Goal: Use online tool/utility: Utilize a website feature to perform a specific function

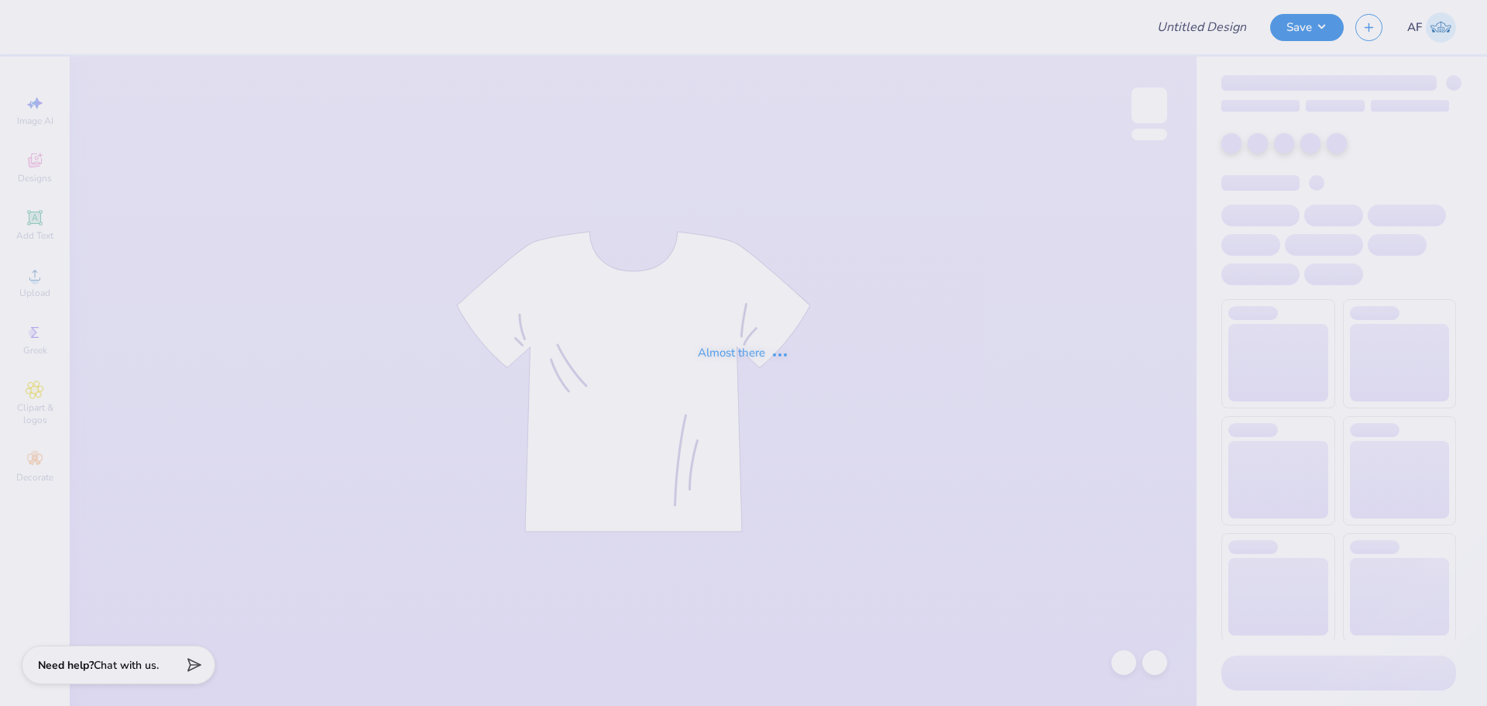
type input "Tyson Class Of 2026 High School Graduate"
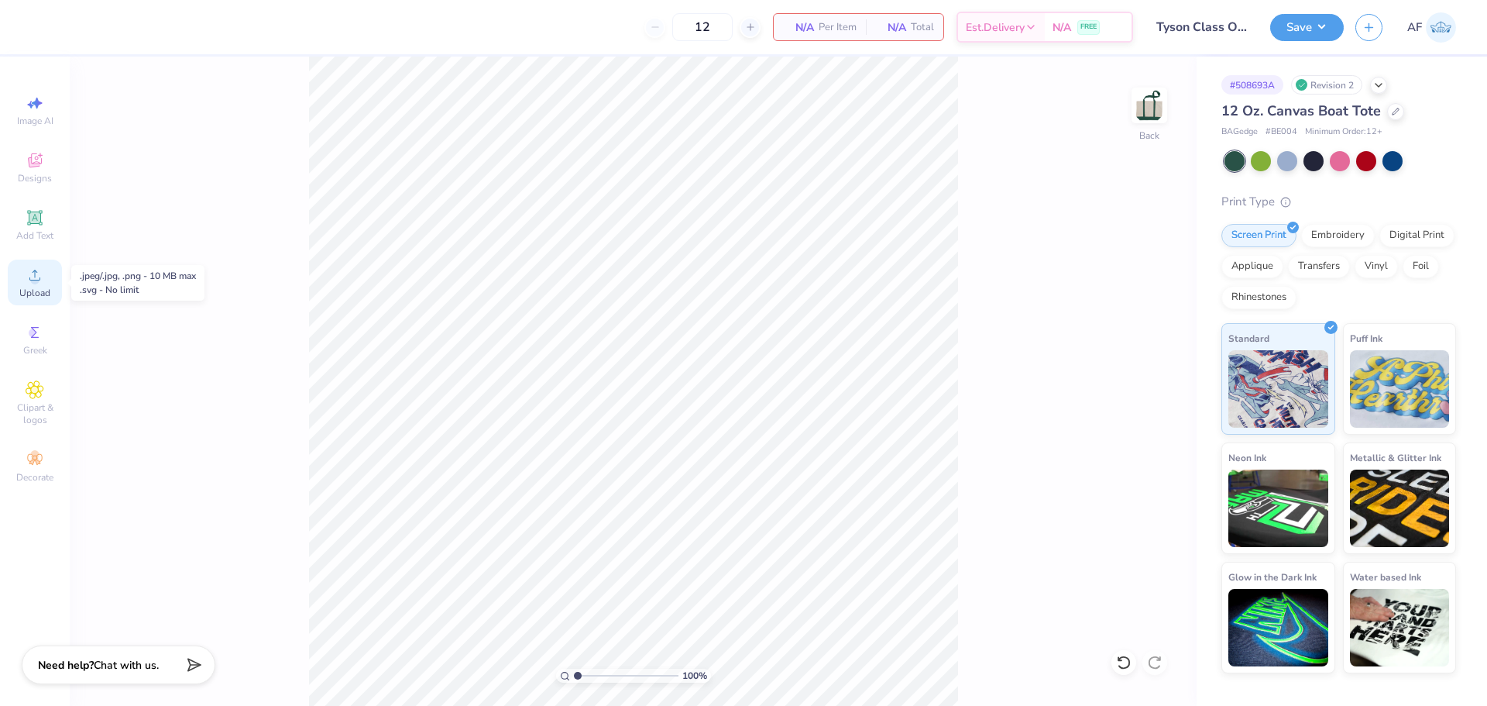
click at [38, 297] on span "Upload" at bounding box center [34, 293] width 31 height 12
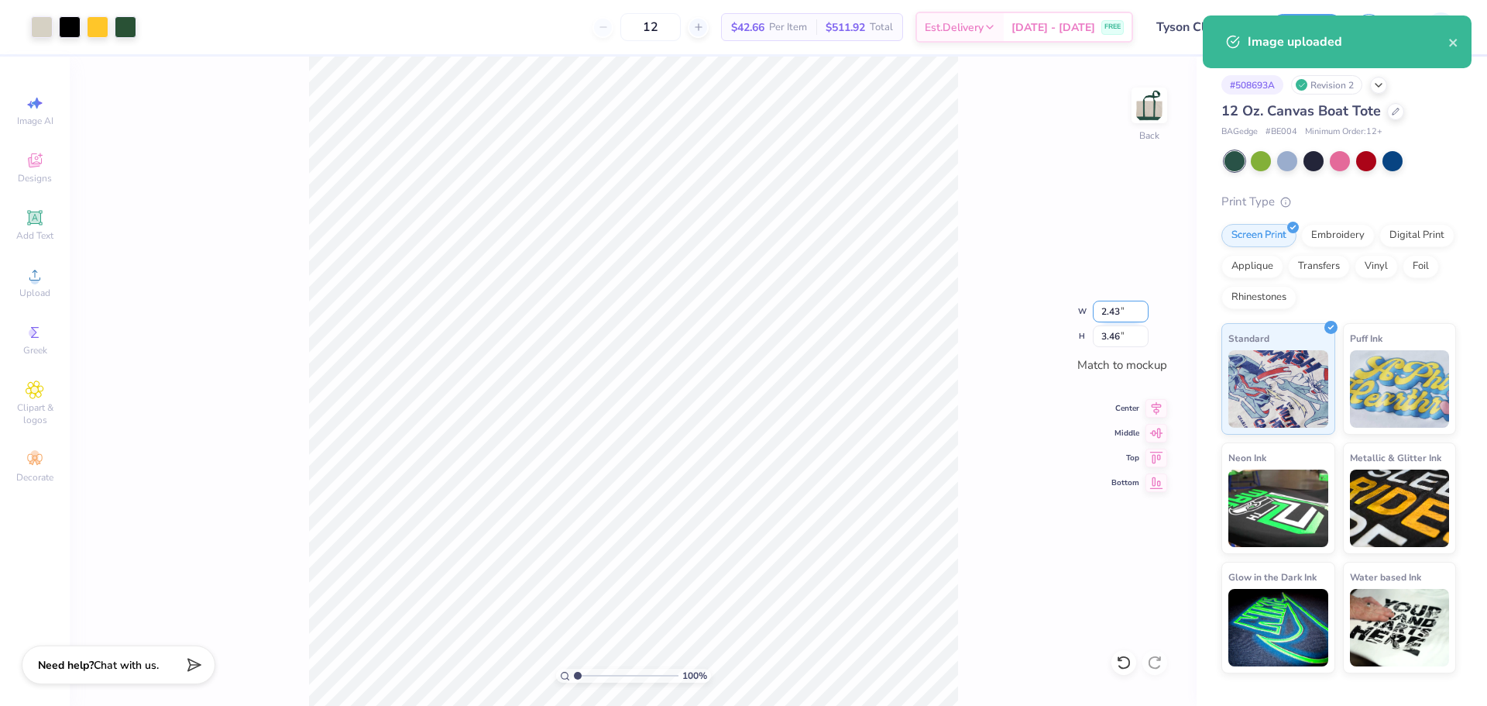
click at [1113, 309] on input "2.43" at bounding box center [1121, 311] width 56 height 22
click at [1107, 341] on input "3.46" at bounding box center [1121, 336] width 56 height 22
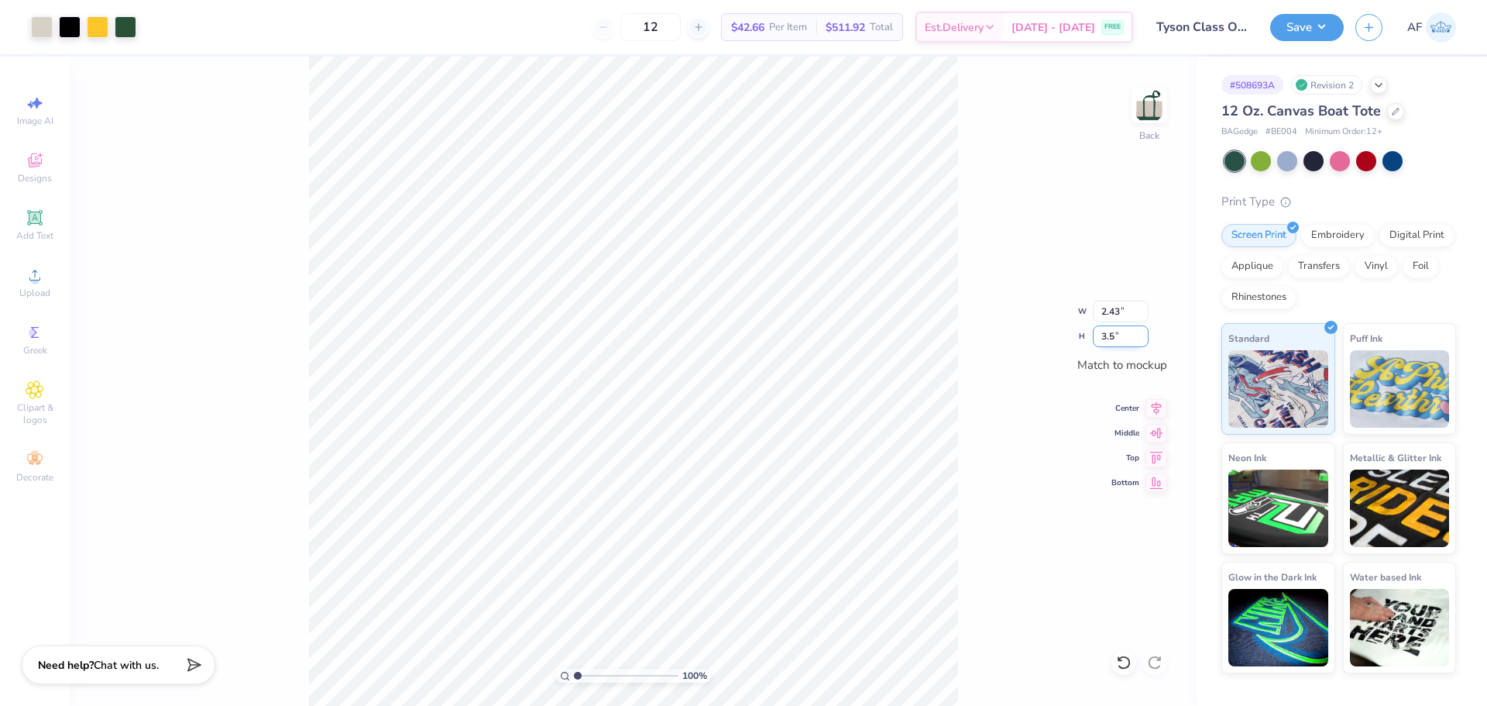
type input "3.5"
type input "2.45"
type input "3.50"
click at [1330, 34] on button "Save" at bounding box center [1307, 25] width 74 height 27
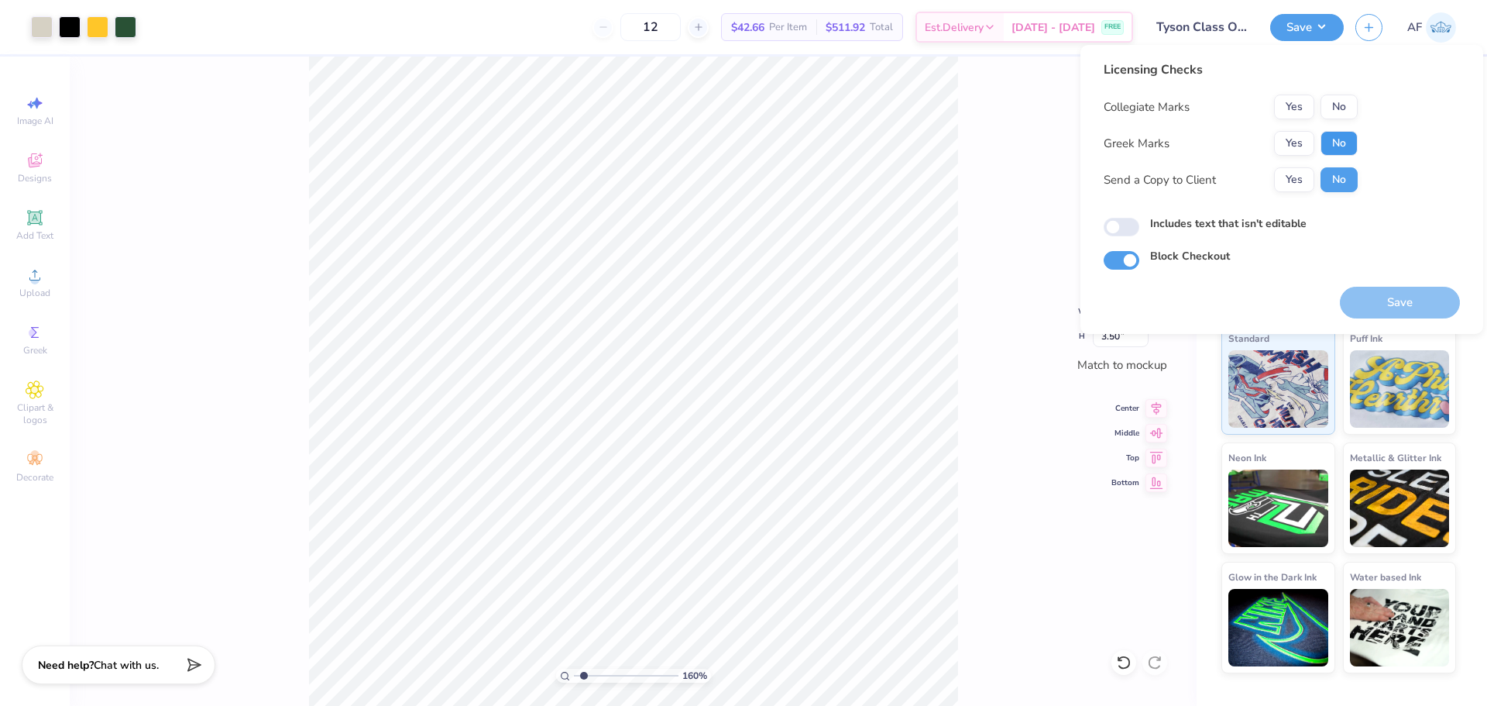
click at [1329, 147] on button "No" at bounding box center [1338, 143] width 37 height 25
click at [1334, 104] on button "No" at bounding box center [1338, 106] width 37 height 25
click at [1305, 178] on button "Yes" at bounding box center [1294, 179] width 40 height 25
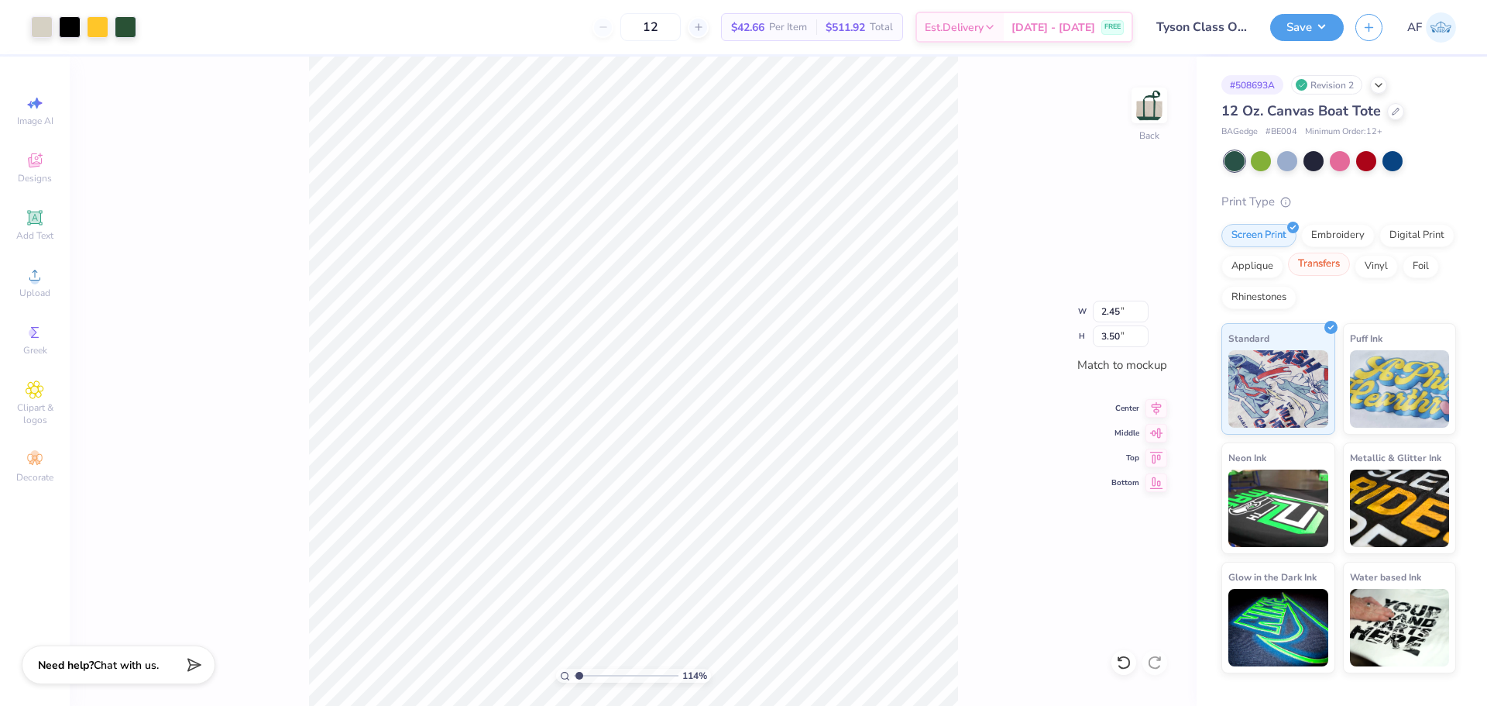
click at [1338, 269] on div "Transfers" at bounding box center [1319, 263] width 62 height 23
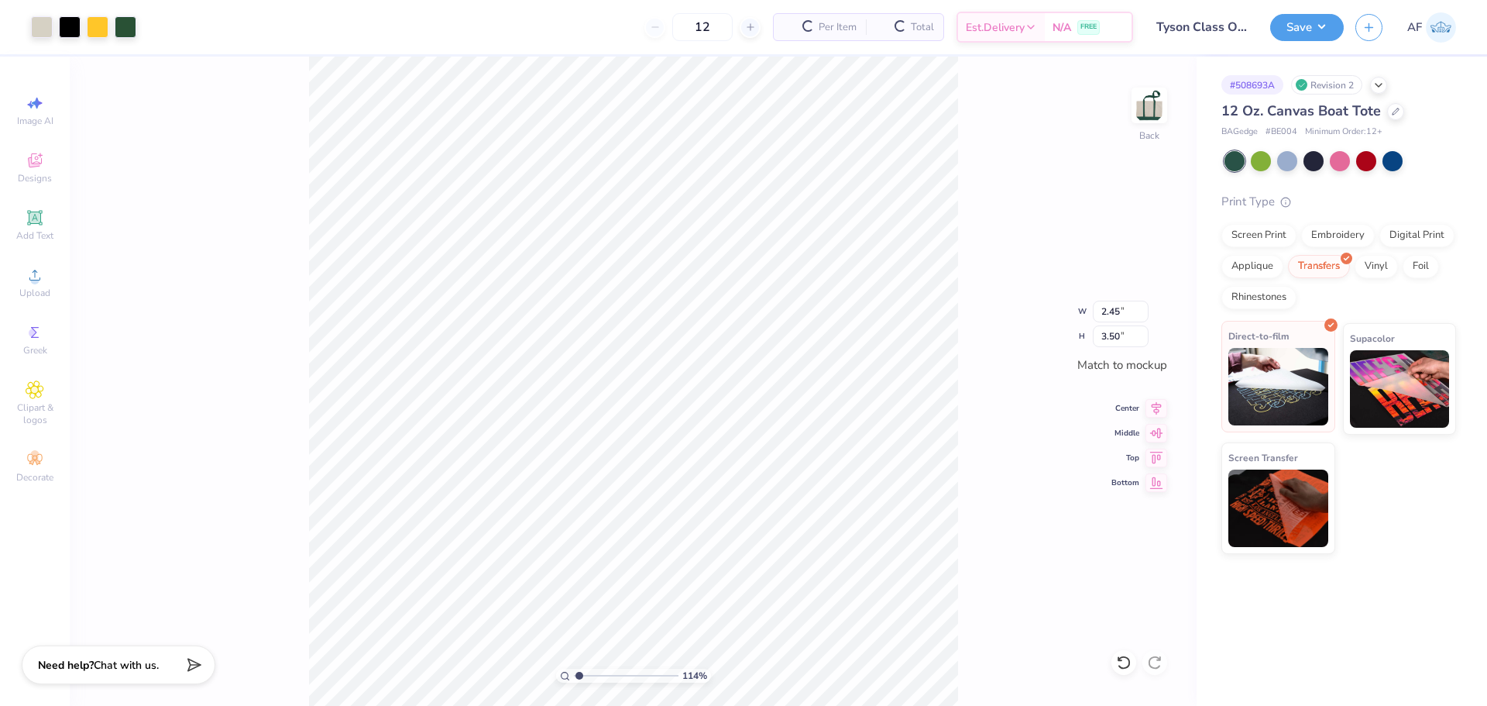
click at [1289, 378] on img at bounding box center [1278, 386] width 100 height 77
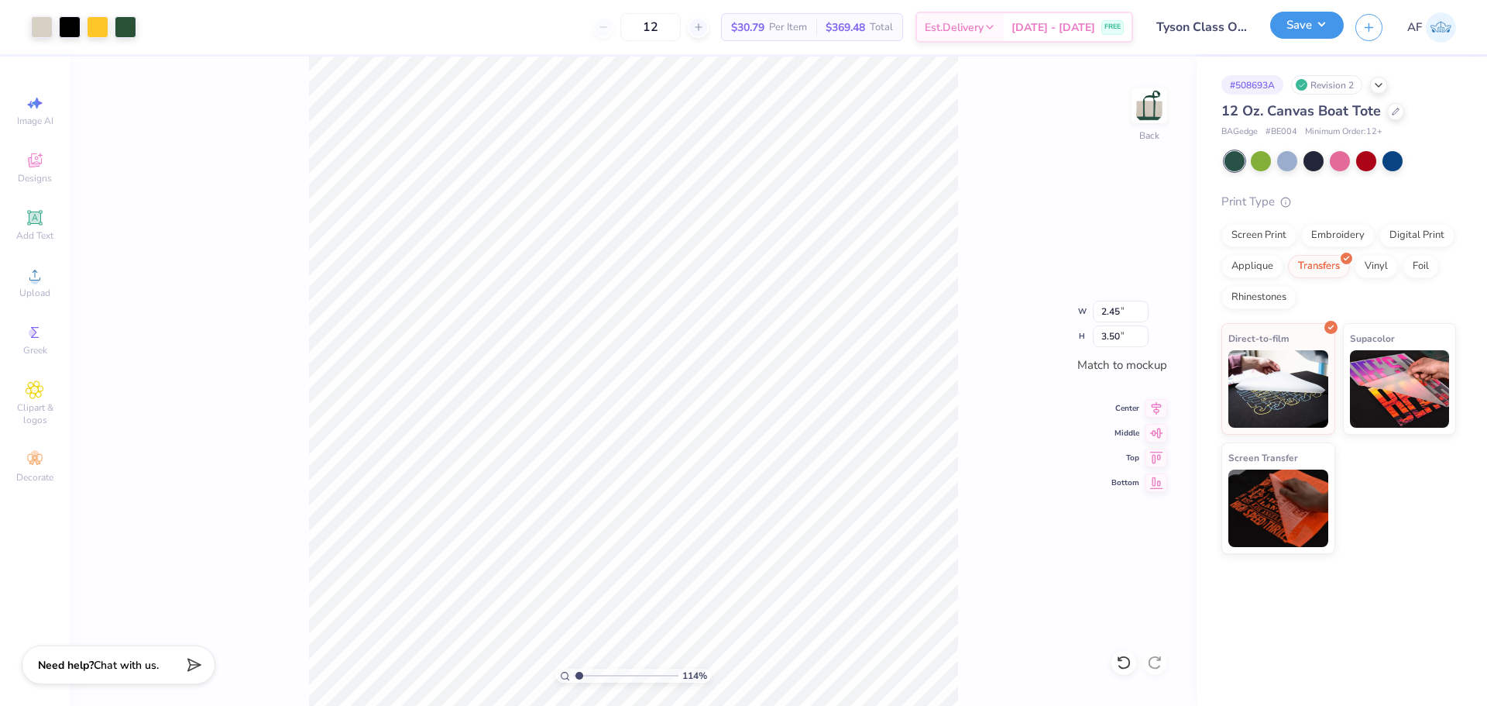
click at [1326, 21] on button "Save" at bounding box center [1307, 25] width 74 height 27
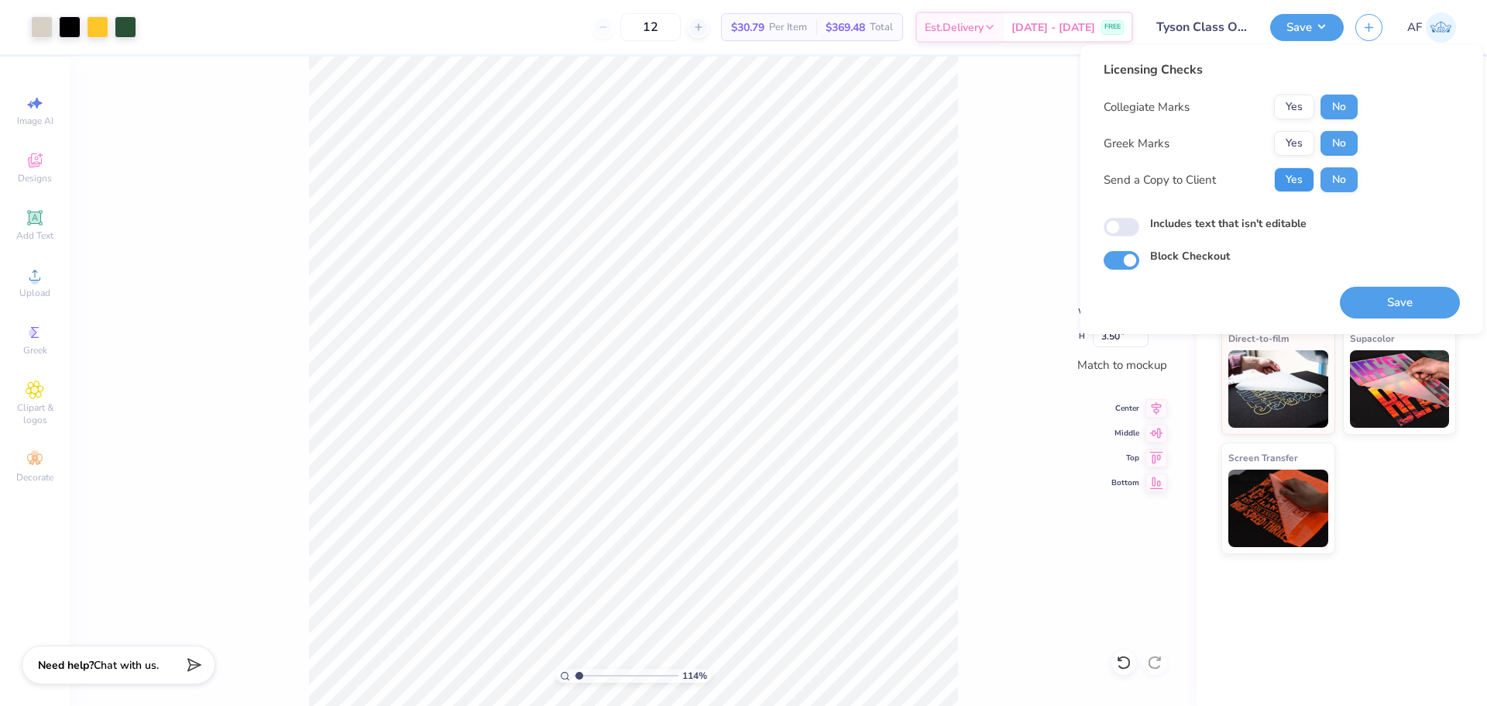
click at [1288, 190] on button "Yes" at bounding box center [1294, 179] width 40 height 25
click at [1426, 304] on button "Save" at bounding box center [1400, 303] width 120 height 32
type input "1.1443473820924"
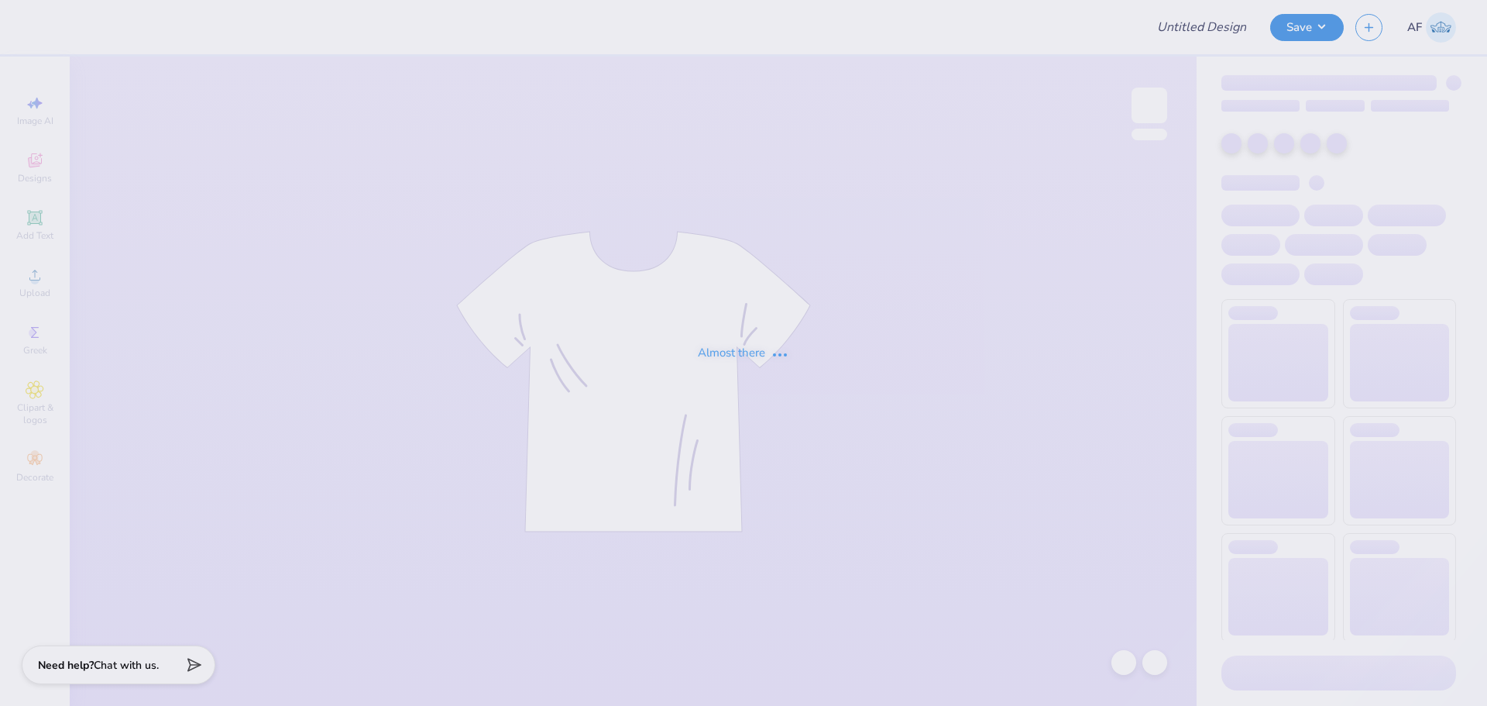
type input "THETA XI"
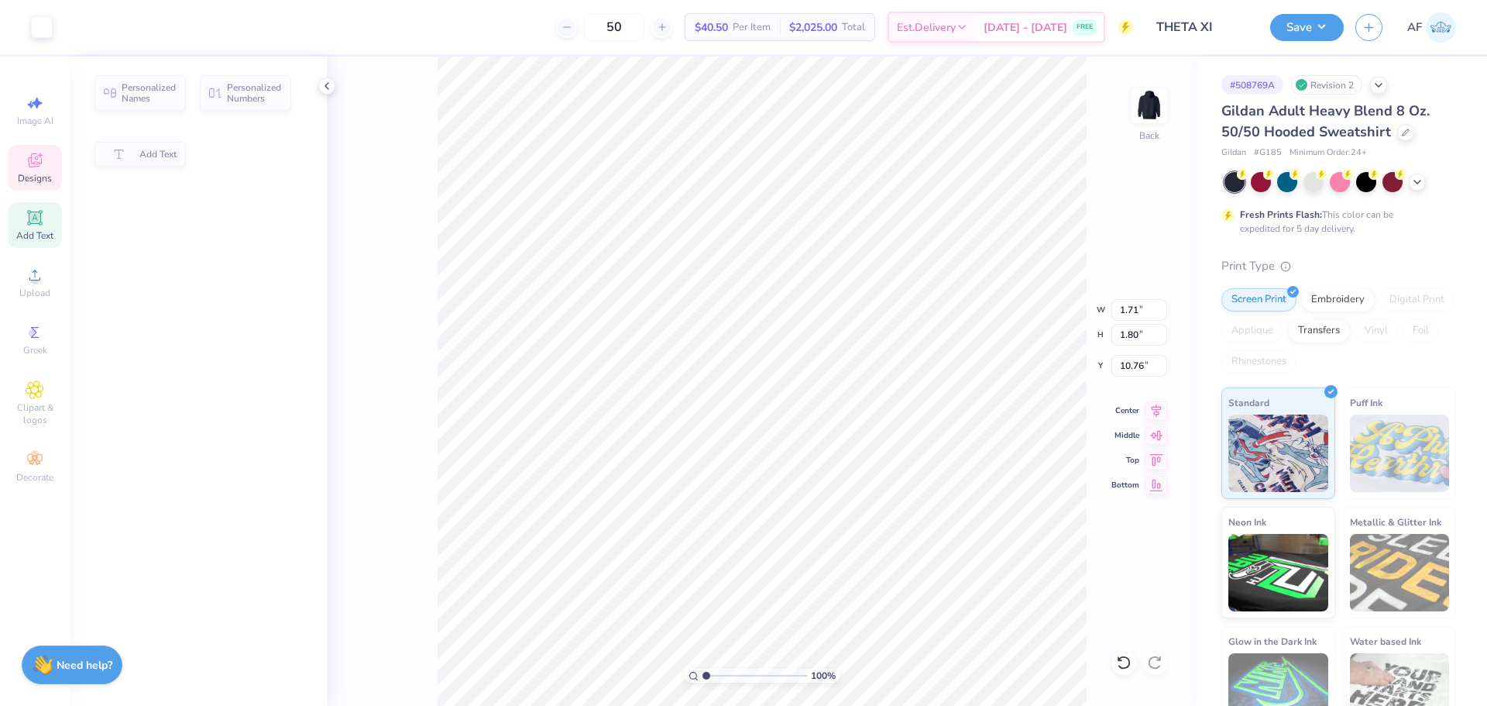
type input "1.71"
type input "1.80"
type input "10.76"
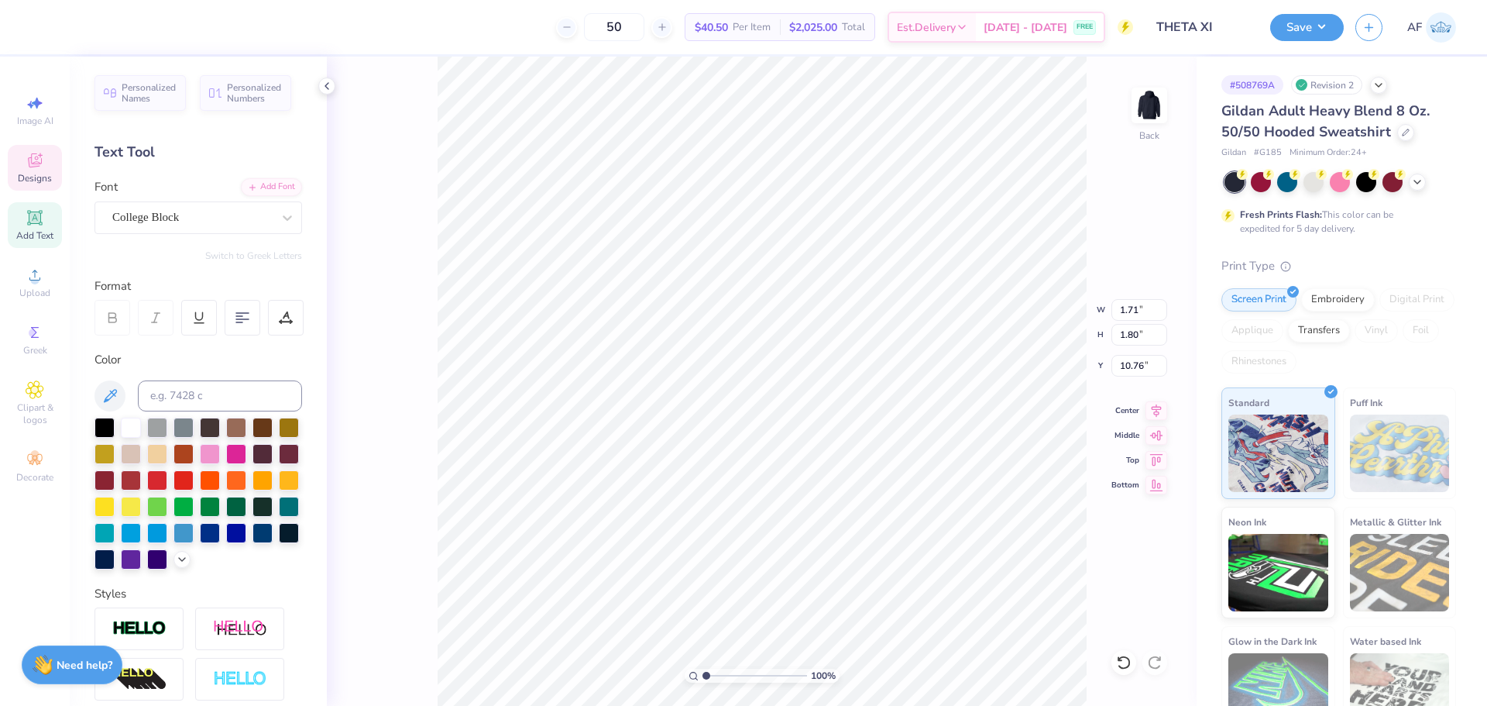
scroll to position [12, 2]
type textarea "64"
type input "2.08"
type input "3.95"
type input "8.36"
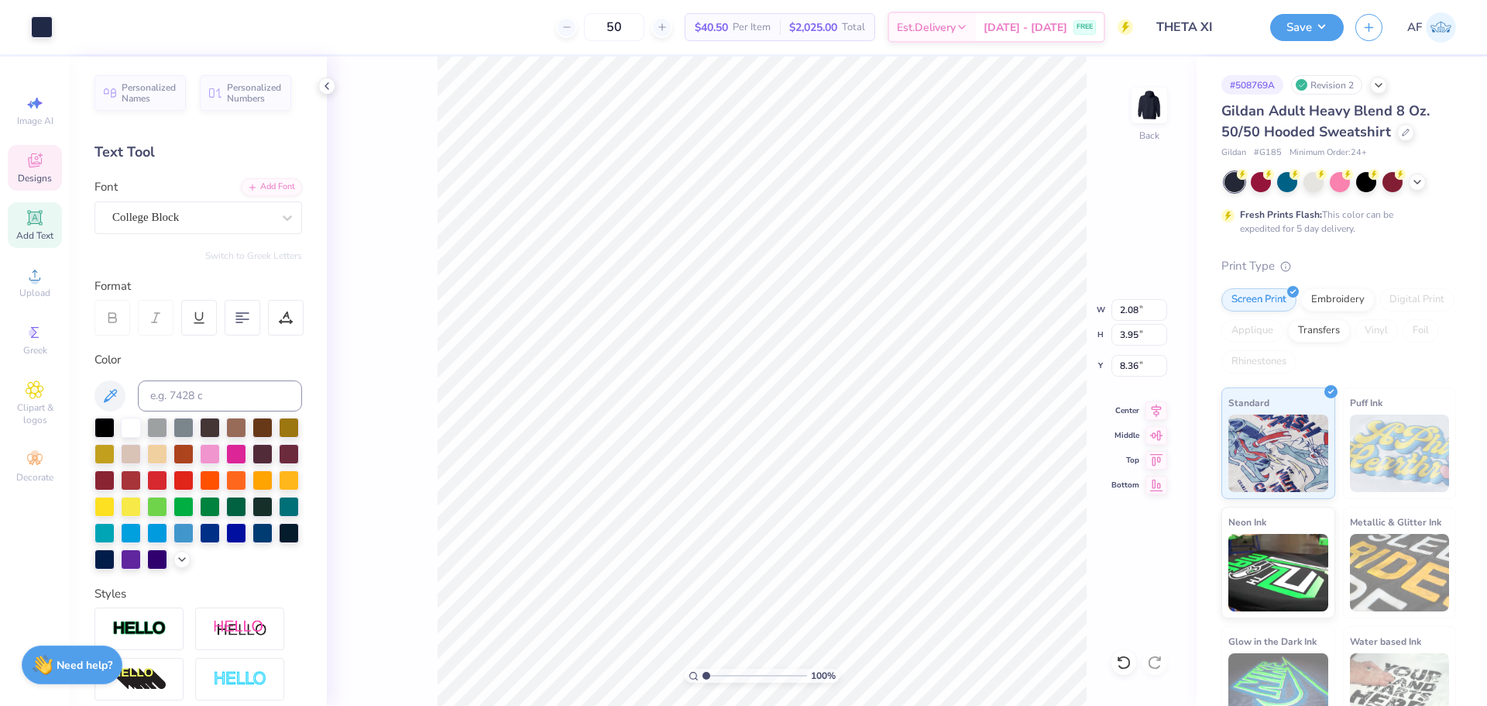
type input "1.85"
type input "1.98"
type input "8.64"
type textarea "18"
click at [765, 443] on li "Download vector" at bounding box center [768, 445] width 122 height 30
